Goal: Information Seeking & Learning: Learn about a topic

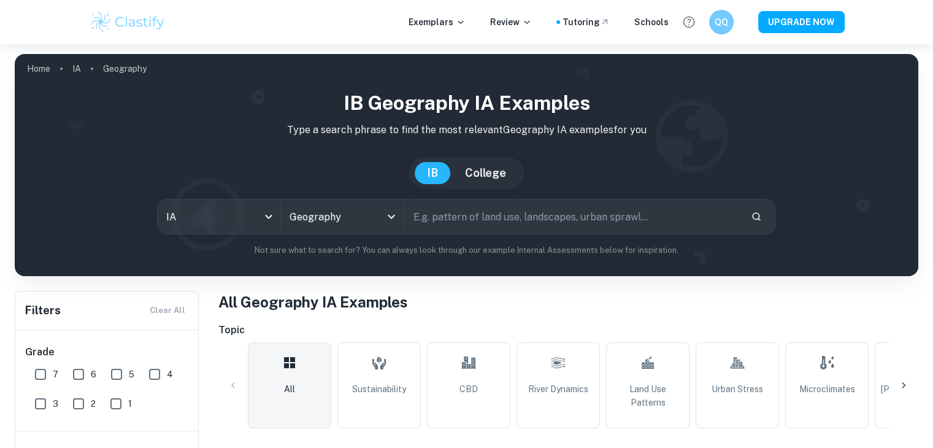
click at [523, 212] on input "text" at bounding box center [573, 216] width 336 height 34
type input "cbd"
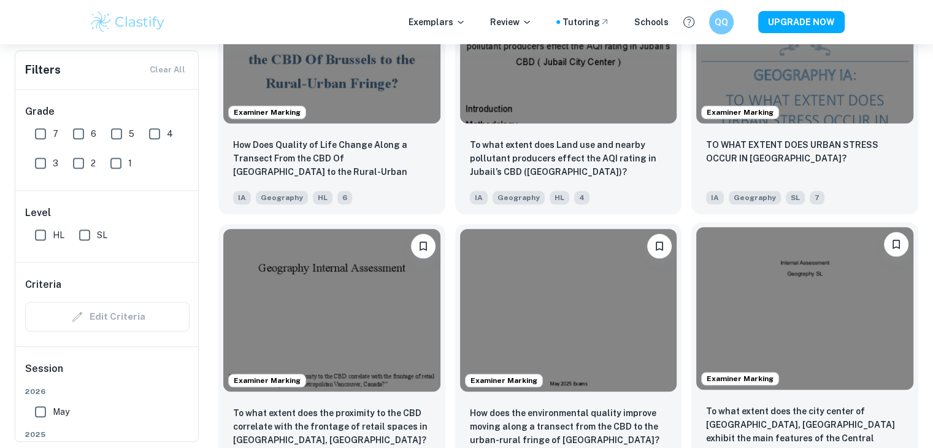
scroll to position [1350, 0]
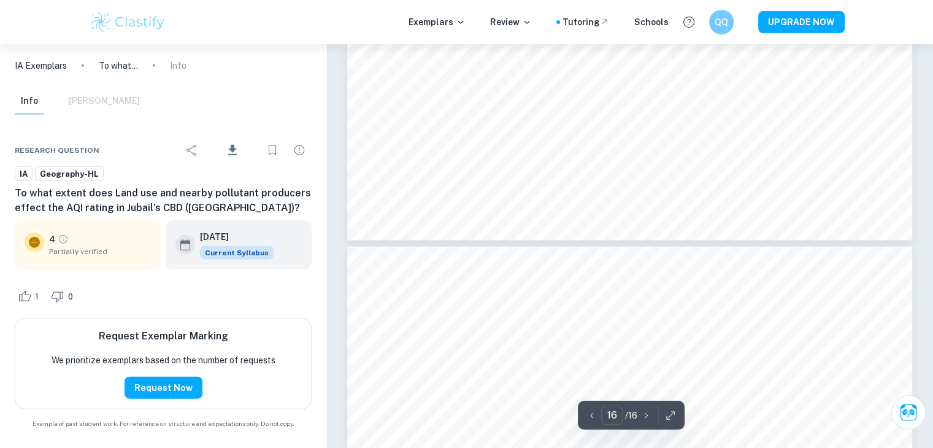
scroll to position [12352, 0]
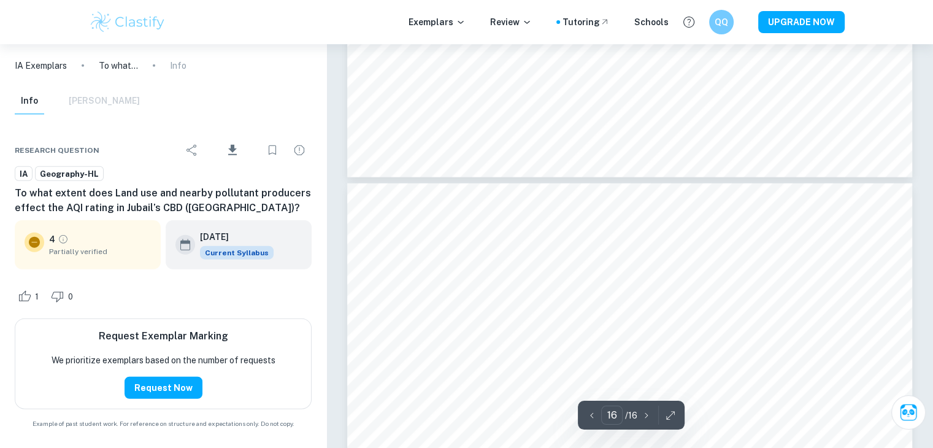
type input "15"
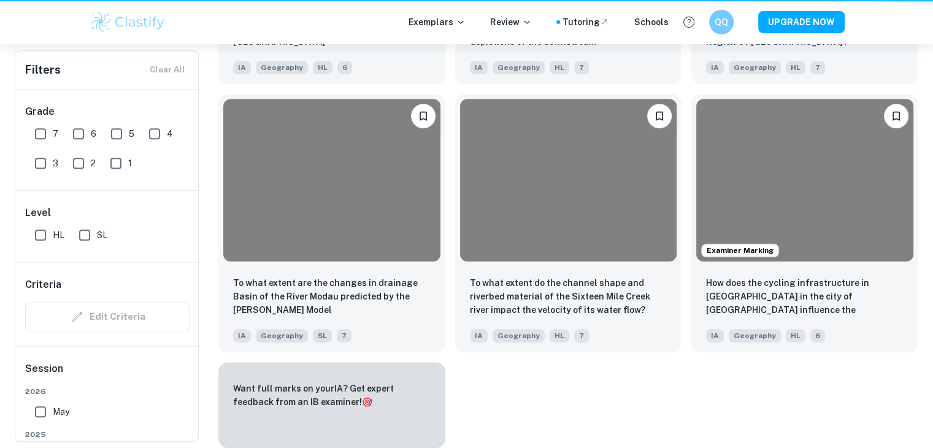
scroll to position [1350, 0]
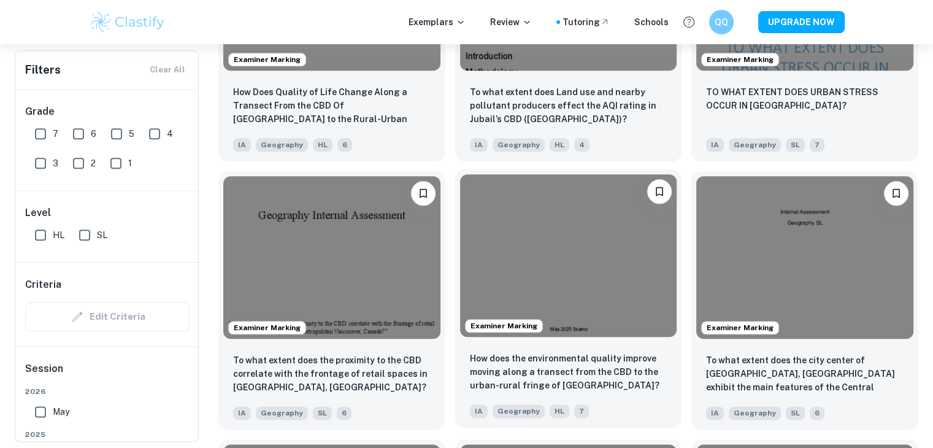
click at [607, 269] on img at bounding box center [568, 255] width 217 height 163
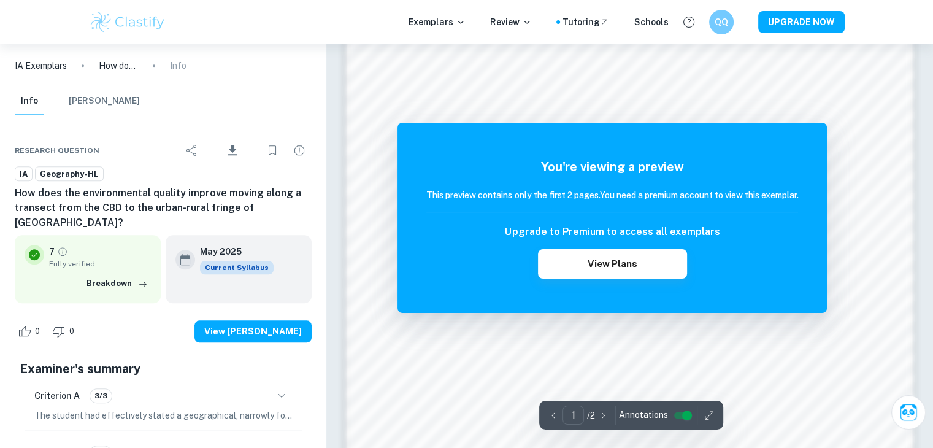
scroll to position [1298, 0]
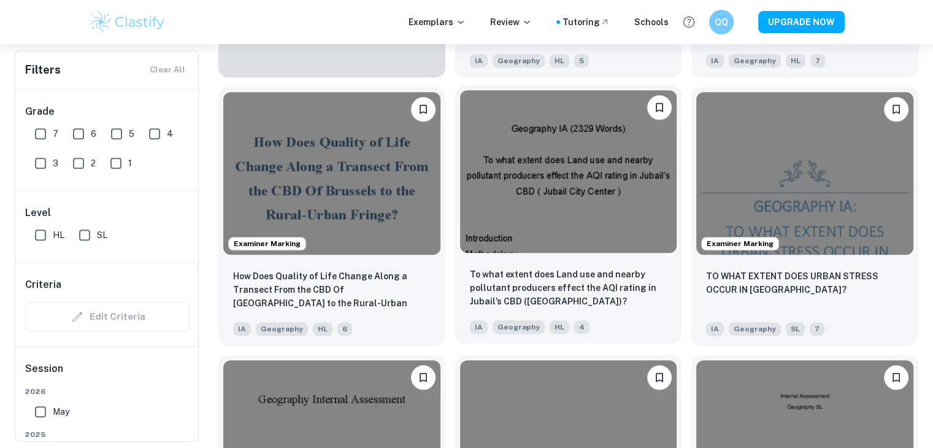
scroll to position [1166, 0]
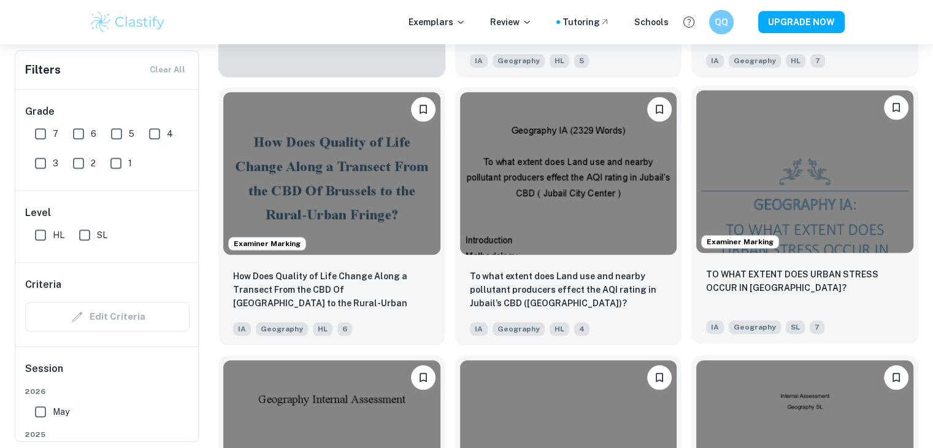
click at [842, 170] on img at bounding box center [804, 171] width 217 height 163
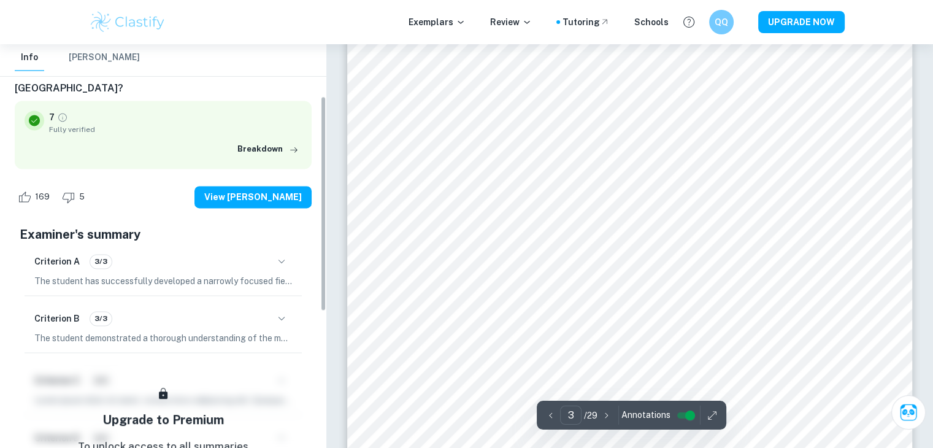
scroll to position [123, 0]
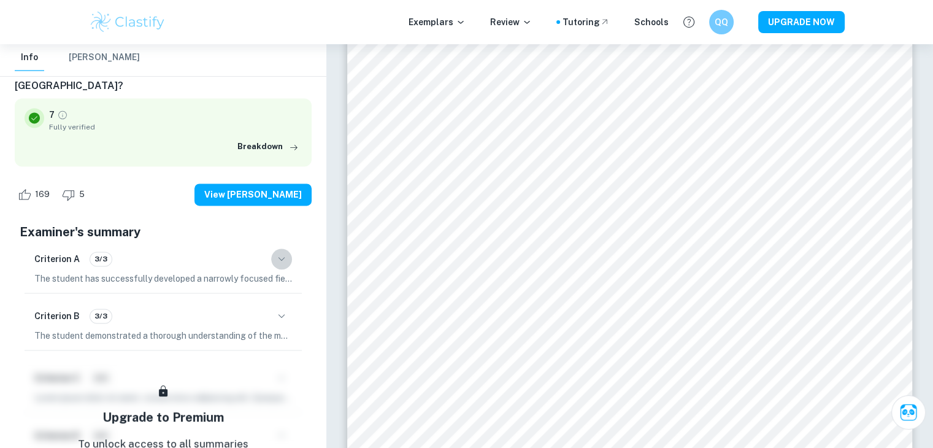
click at [277, 260] on icon "button" at bounding box center [281, 259] width 15 height 15
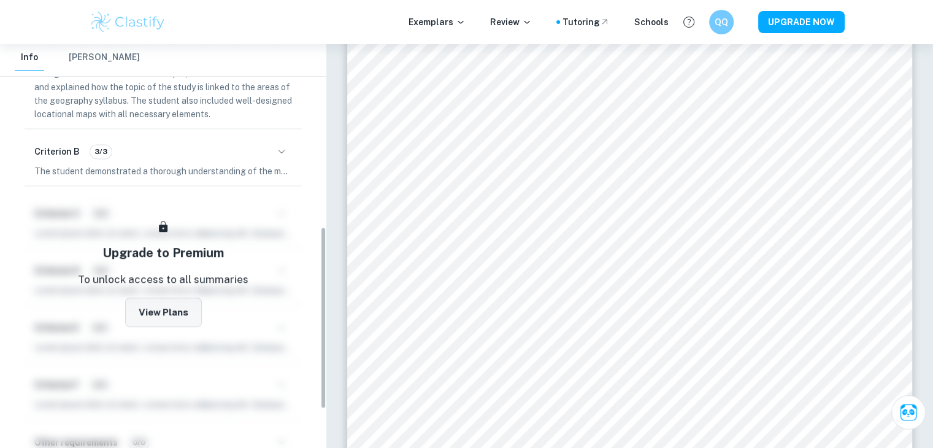
scroll to position [429, 0]
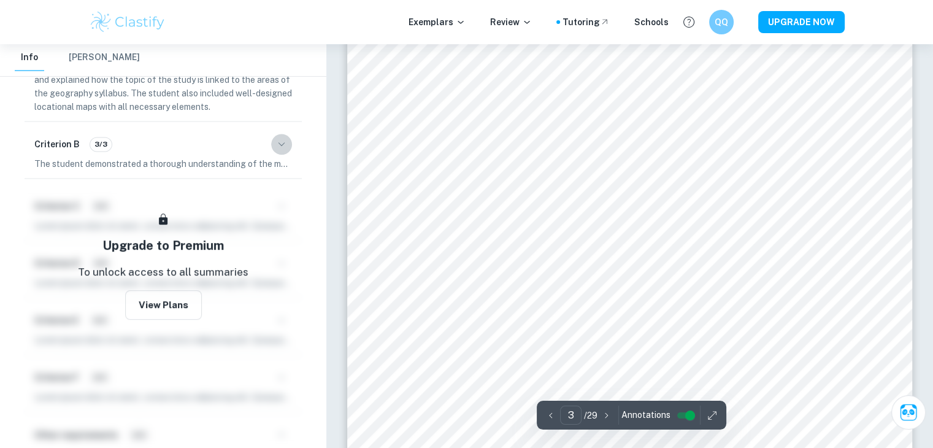
click at [282, 142] on icon "button" at bounding box center [281, 144] width 15 height 15
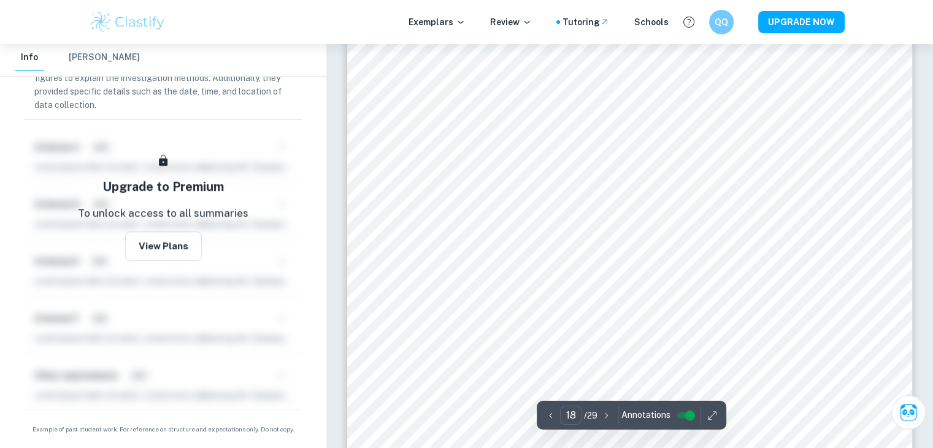
scroll to position [14116, 0]
drag, startPoint x: 706, startPoint y: 42, endPoint x: 742, endPoint y: 450, distance: 409.6
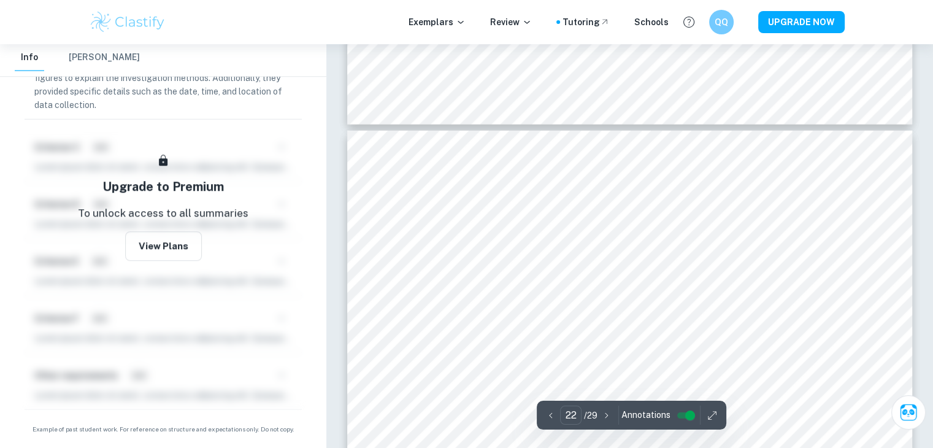
type input "21"
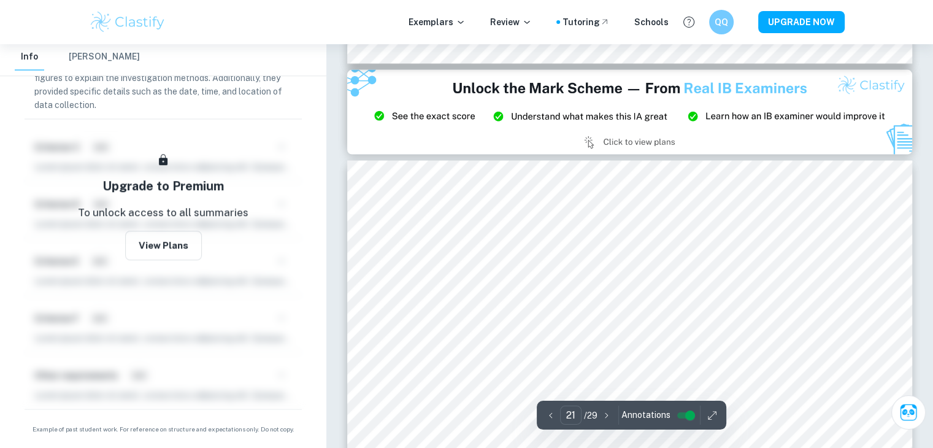
scroll to position [16448, 0]
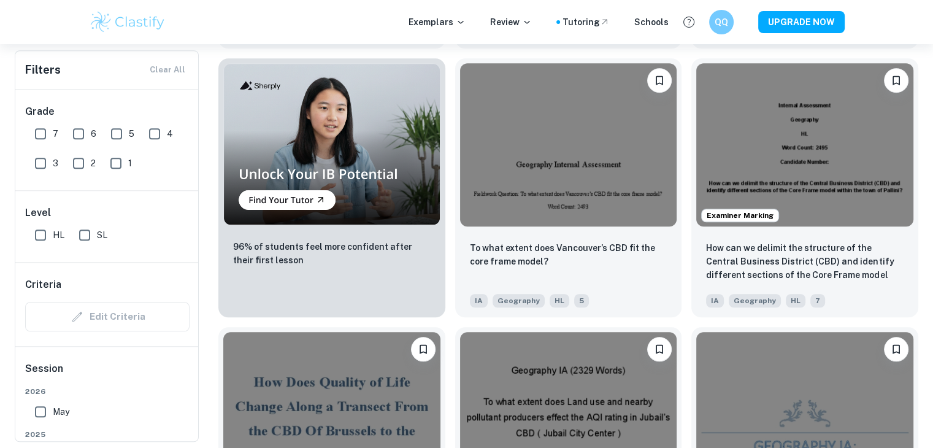
scroll to position [920, 0]
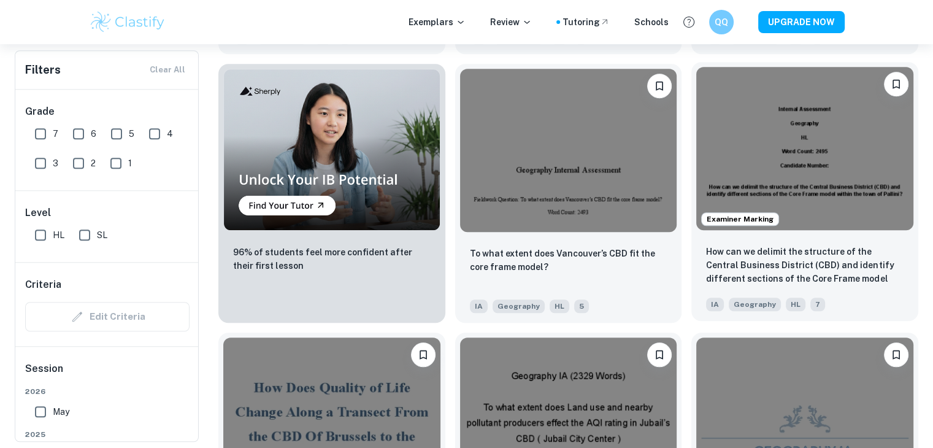
click at [812, 185] on img at bounding box center [804, 148] width 217 height 163
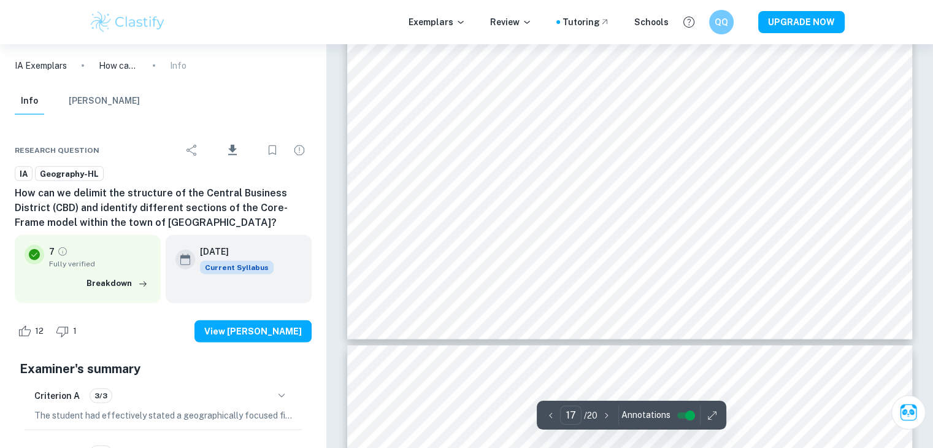
scroll to position [12797, 0]
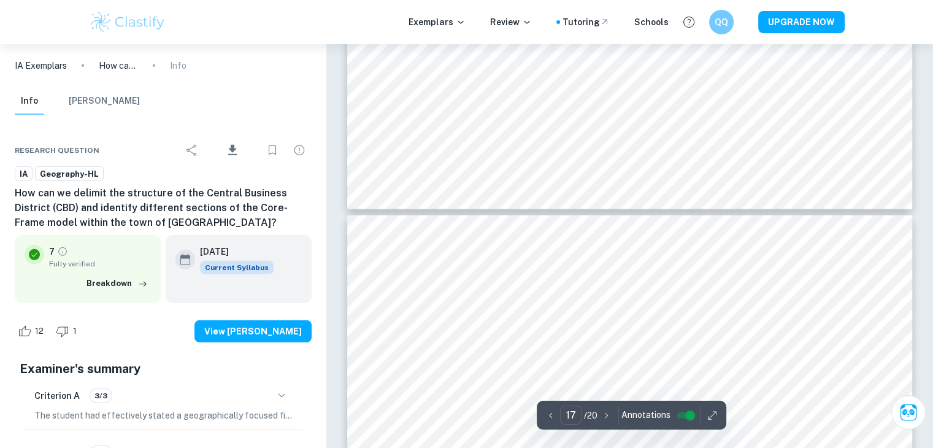
type input "18"
